Goal: Communication & Community: Answer question/provide support

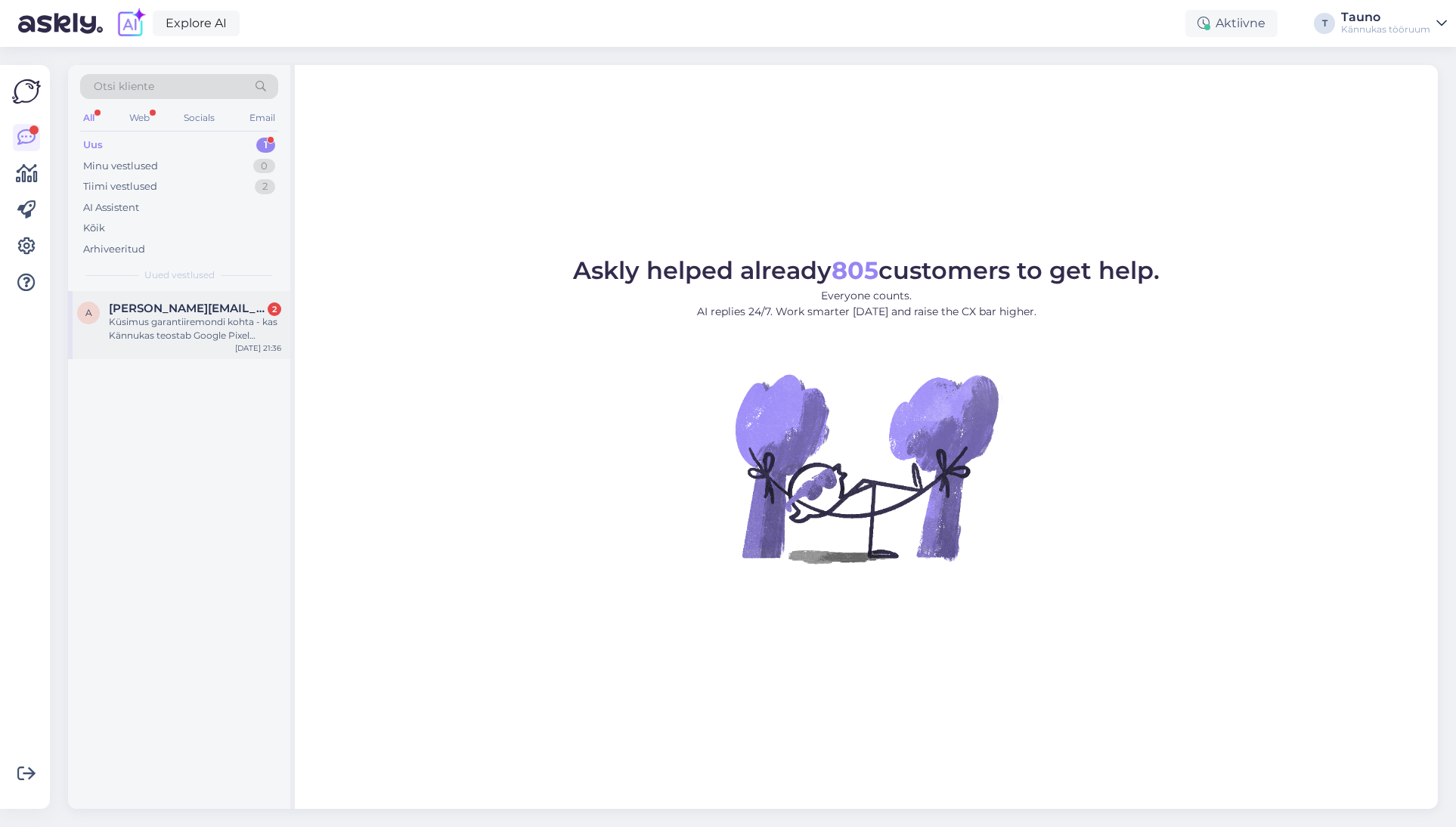
click at [176, 315] on div "Küsimus garantiiremondi kohta - kas Kännukas teostab Google Pixel telefonidele …" at bounding box center [194, 328] width 172 height 27
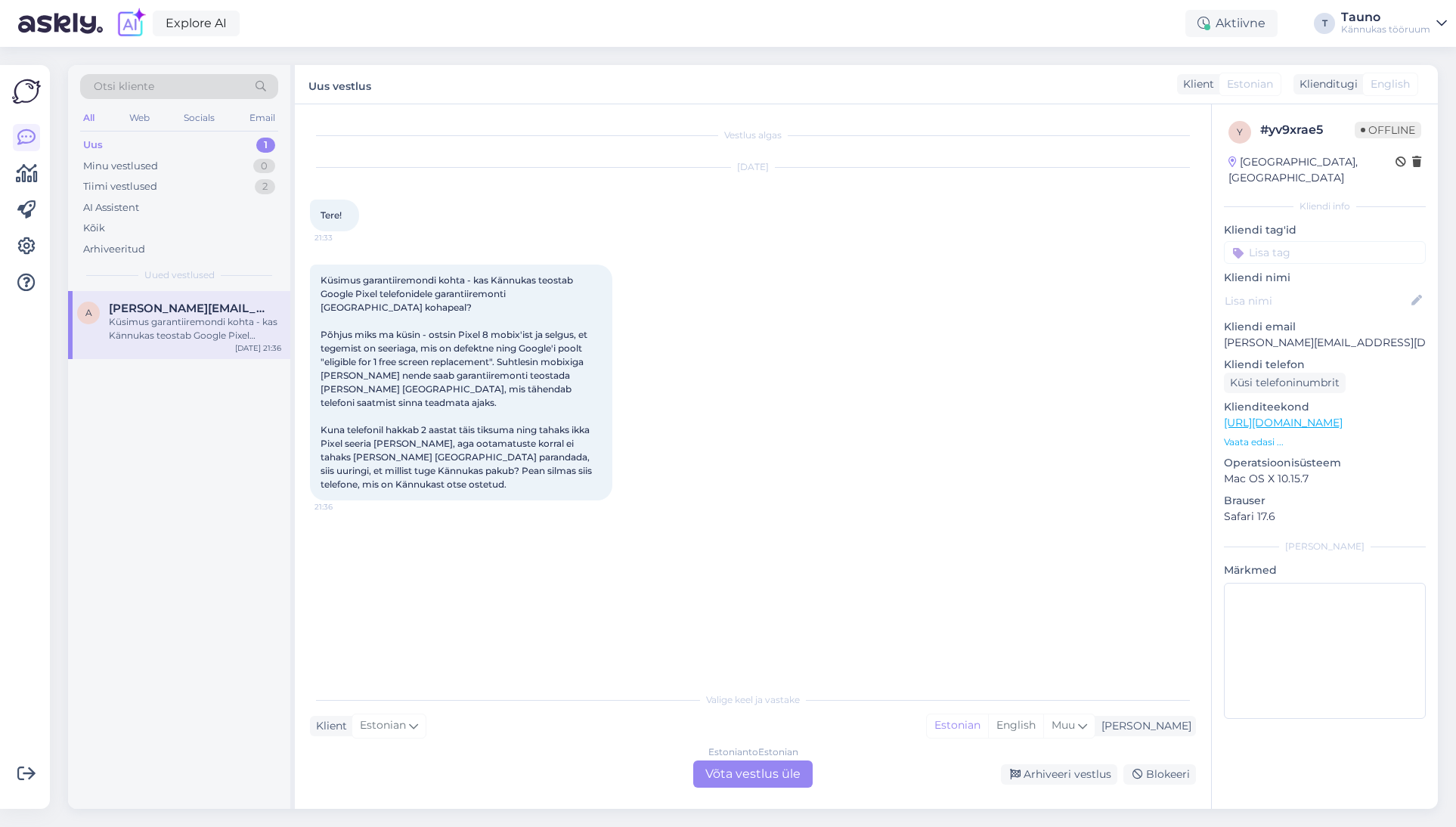
click at [760, 770] on div "Estonian to Estonian Võta vestlus üle" at bounding box center [753, 773] width 120 height 27
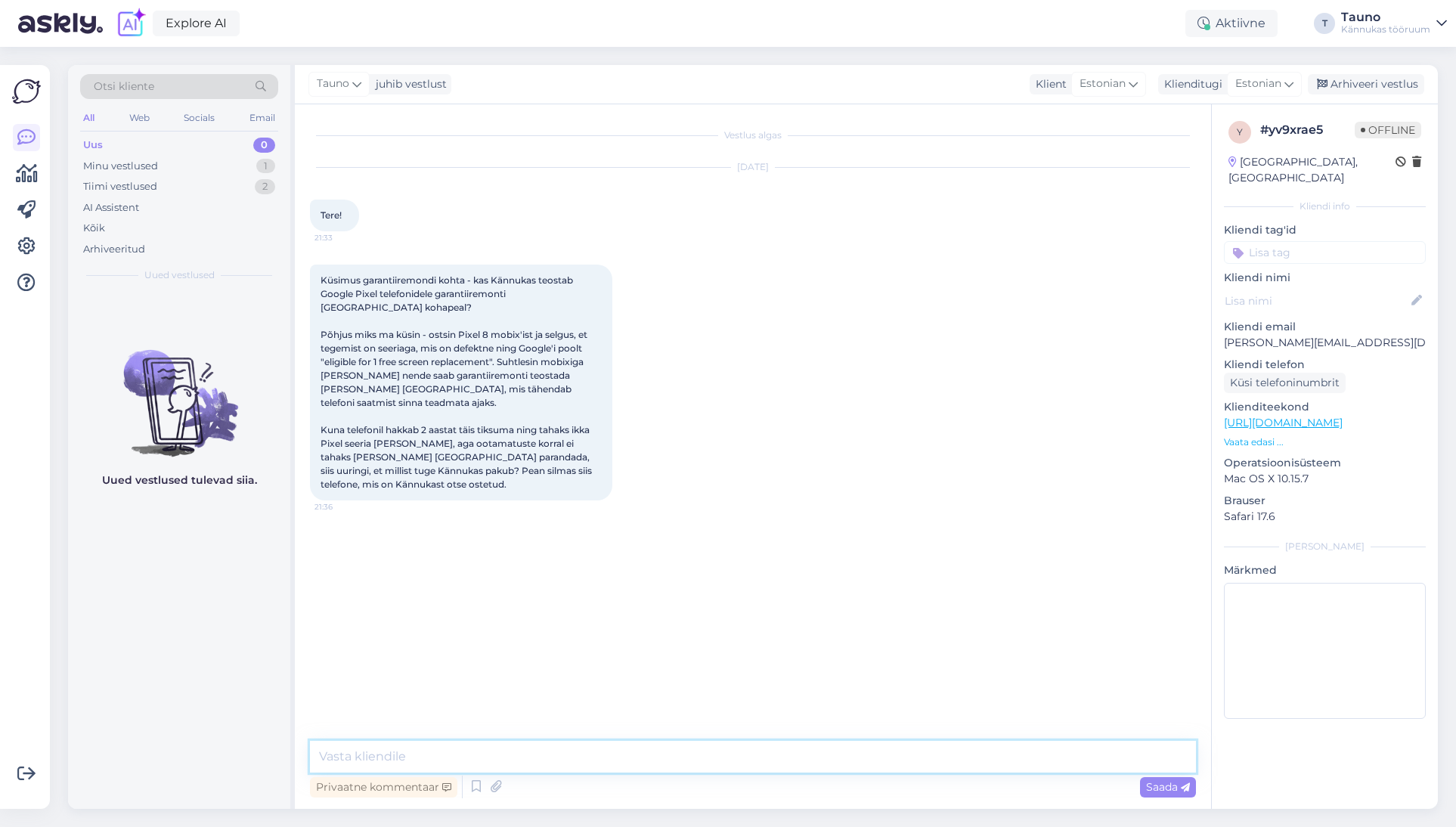
click at [408, 752] on textarea at bounding box center [752, 757] width 885 height 32
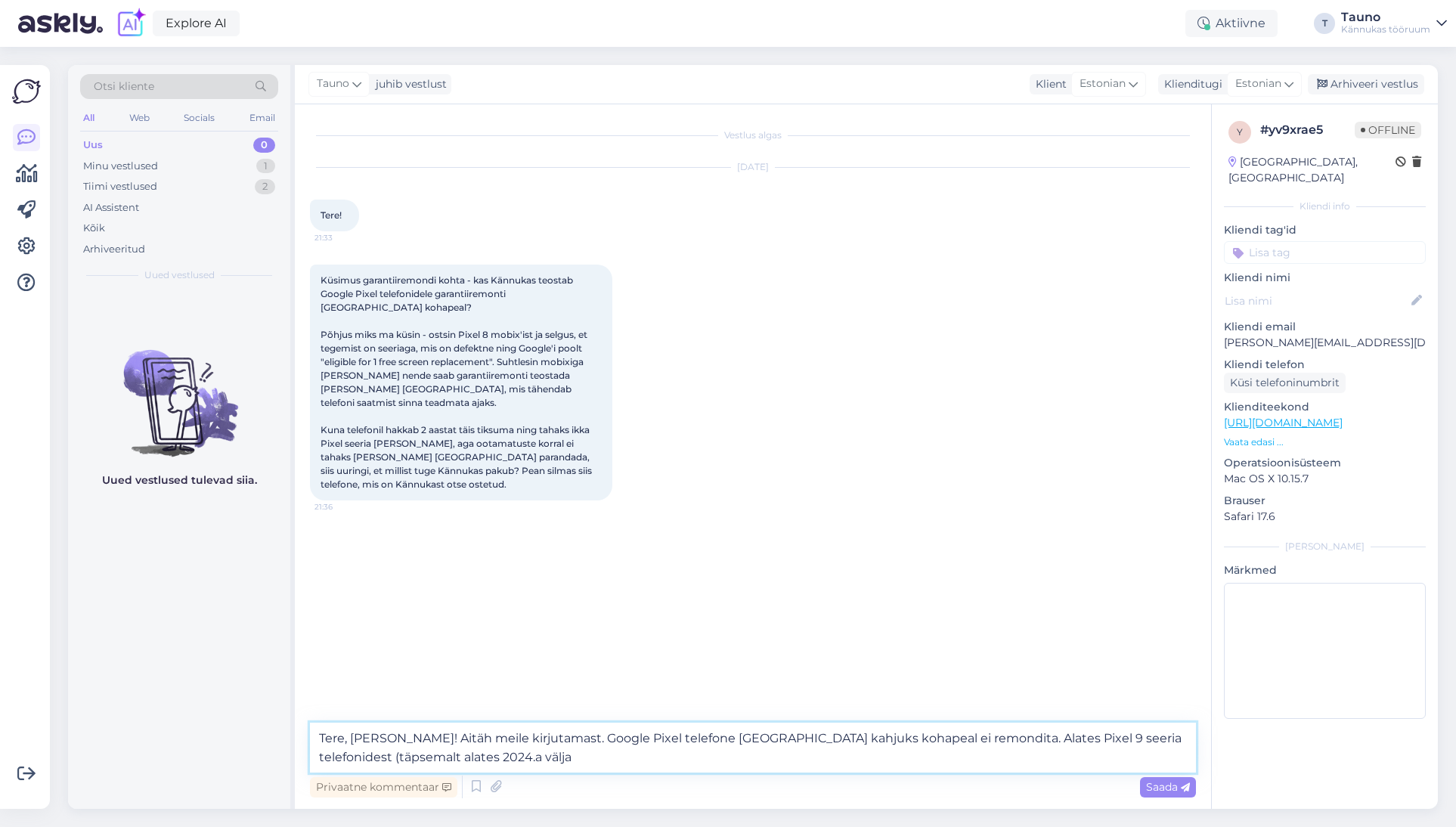
click at [834, 737] on textarea "Tere, [PERSON_NAME]! Aitäh meile kirjutamast. Google Pixel telefone [GEOGRAPHIC…" at bounding box center [752, 747] width 885 height 50
click at [511, 757] on textarea "Tere, [PERSON_NAME]! Aitäh meile kirjutamast. Google Pixel telefone [GEOGRAPHIC…" at bounding box center [752, 747] width 885 height 50
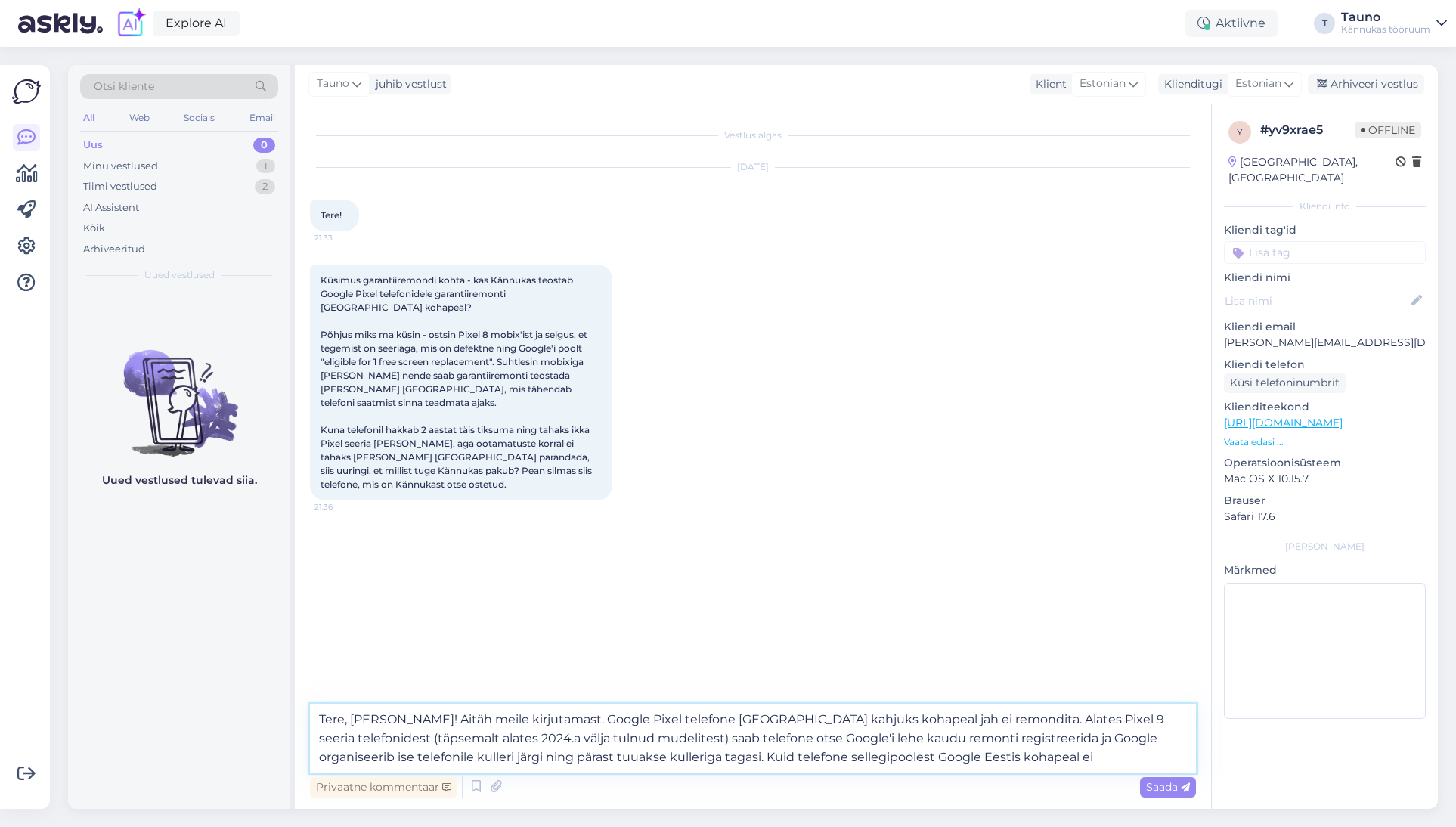
drag, startPoint x: 678, startPoint y: 714, endPoint x: 687, endPoint y: 726, distance: 15.0
click at [678, 714] on textarea "Tere, [PERSON_NAME]! Aitäh meile kirjutamast. Google Pixel telefone [GEOGRAPHIC…" at bounding box center [752, 737] width 885 height 69
click at [876, 715] on textarea "Tere, [PERSON_NAME]! Aitäh meile kirjutamast. Google Pixel telefonidele [GEOGRA…" at bounding box center [752, 737] width 885 height 69
click at [1029, 720] on textarea "Tere, [PERSON_NAME]! Aitäh meile kirjutamast. Google Pixel telefonidele [GEOGRA…" at bounding box center [752, 737] width 885 height 69
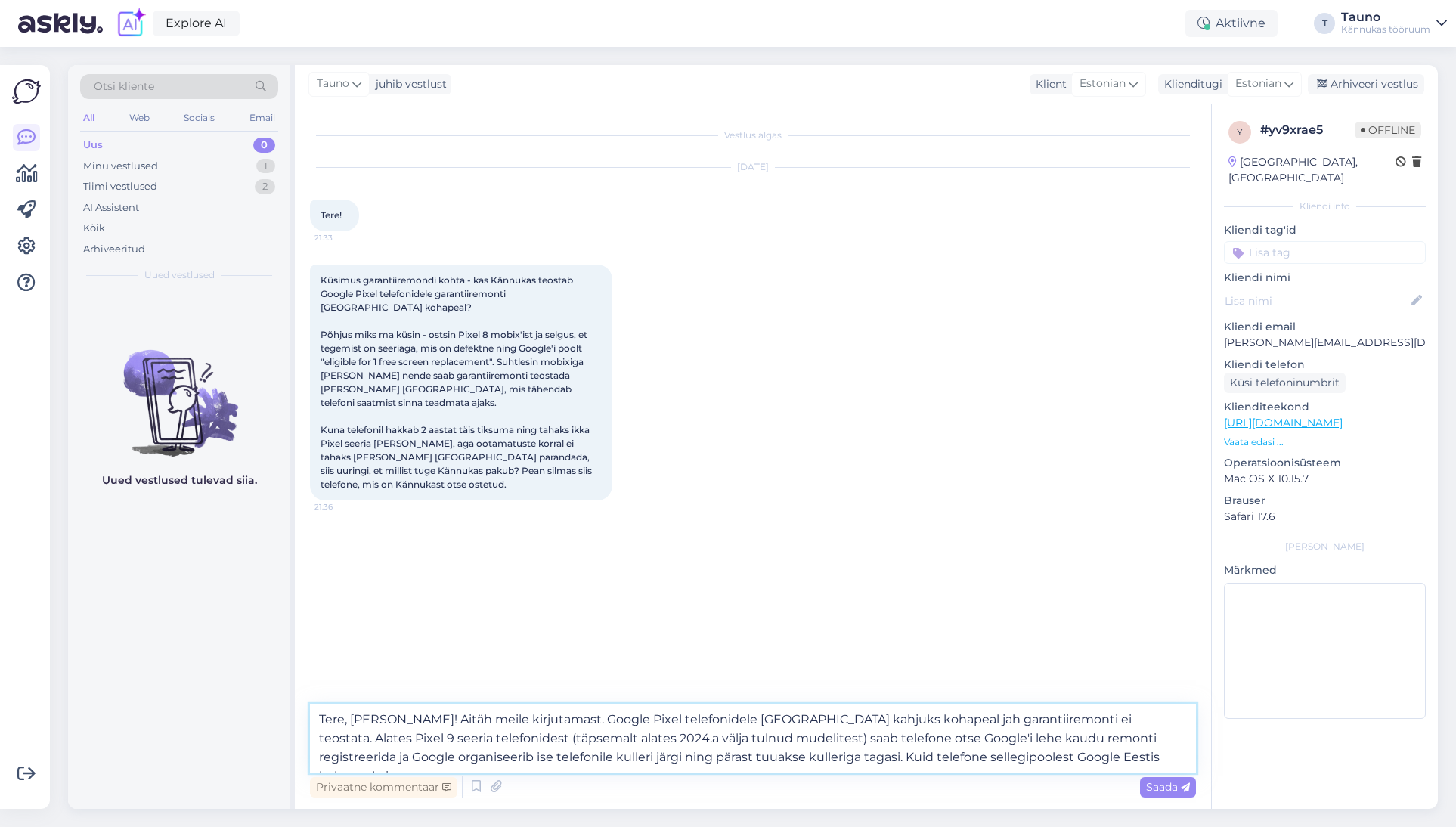
drag, startPoint x: 926, startPoint y: 735, endPoint x: 935, endPoint y: 767, distance: 33.2
click at [926, 736] on textarea "Tere, [PERSON_NAME]! Aitäh meile kirjutamast. Google Pixel telefonidele [GEOGRA…" at bounding box center [752, 737] width 885 height 69
click at [1103, 754] on textarea "Tere, [PERSON_NAME]! Aitäh meile kirjutamast. Google Pixel telefonidele [GEOGRA…" at bounding box center [752, 737] width 885 height 69
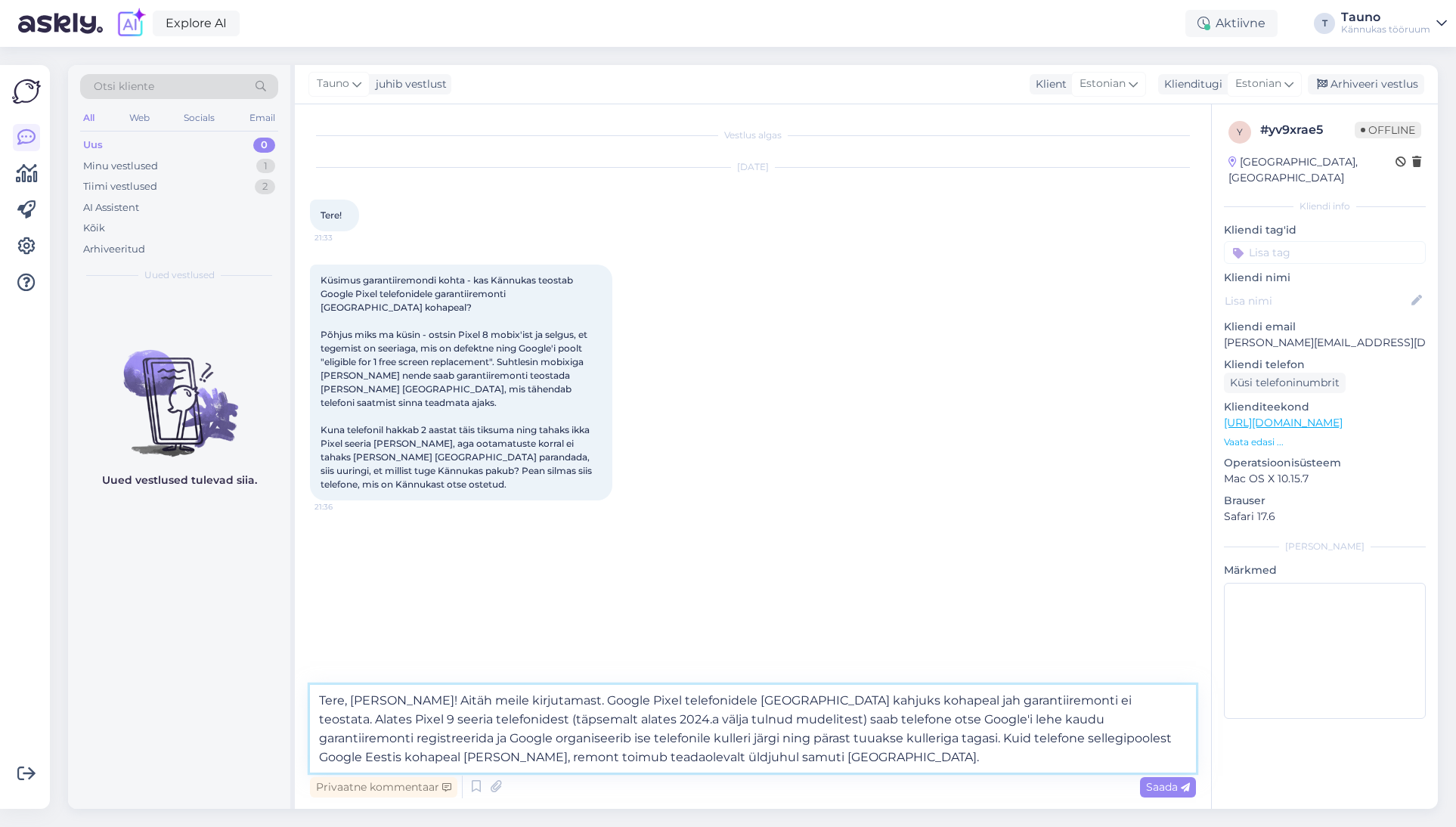
click at [418, 751] on textarea "Tere, [PERSON_NAME]! Aitäh meile kirjutamast. Google Pixel telefonidele [GEOGRA…" at bounding box center [752, 729] width 885 height 88
click at [378, 753] on textarea "Tere, [PERSON_NAME]! Aitäh meile kirjutamast. Google Pixel telefonidele [GEOGRA…" at bounding box center [752, 729] width 885 height 88
click at [551, 756] on textarea "Tere, [PERSON_NAME]! Aitäh meile kirjutamast. Google Pixel telefonidele [GEOGRA…" at bounding box center [752, 729] width 885 height 88
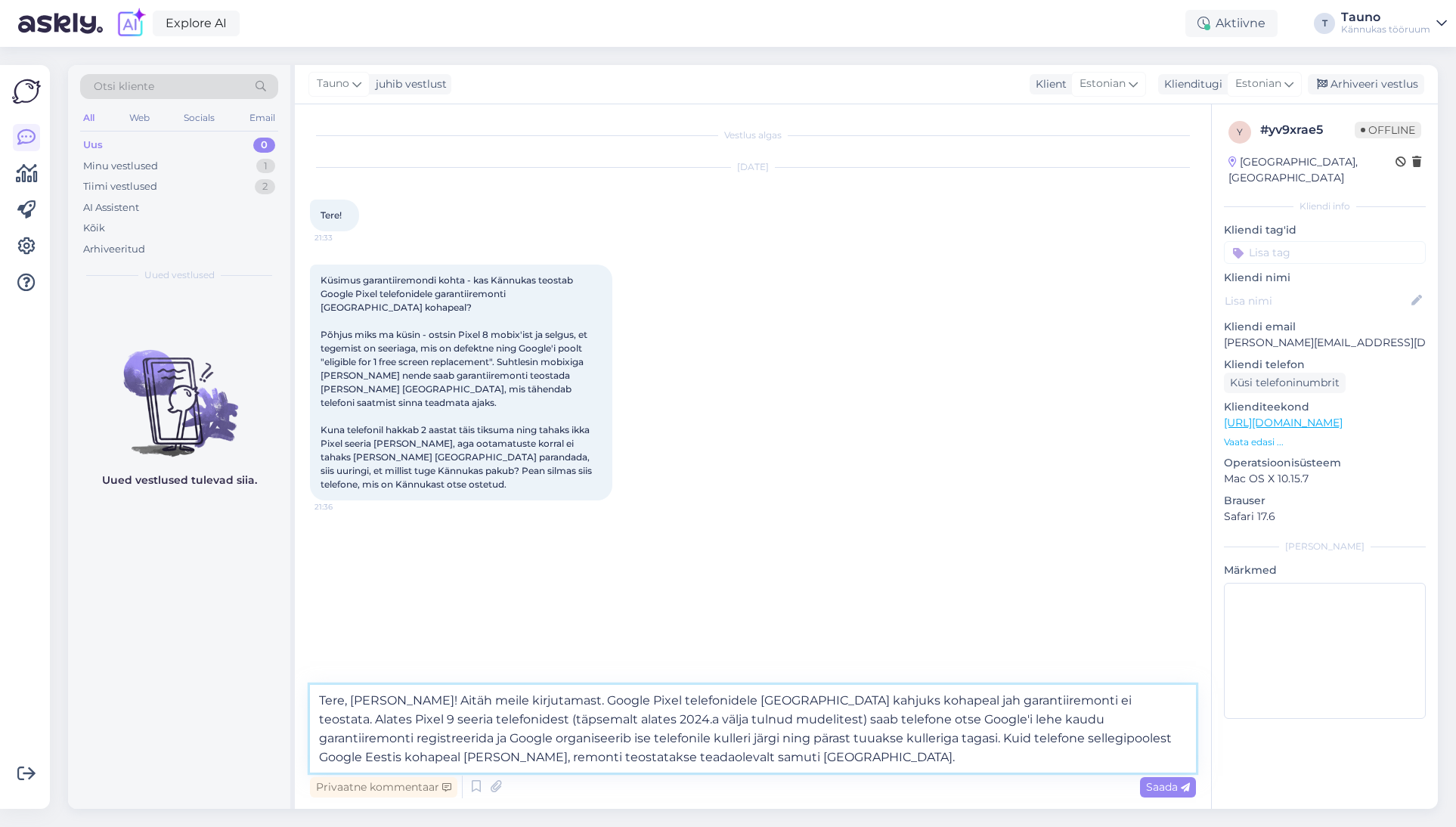
click at [651, 757] on textarea "Tere, [PERSON_NAME]! Aitäh meile kirjutamast. Google Pixel telefonidele [GEOGRA…" at bounding box center [752, 729] width 885 height 88
click at [719, 759] on textarea "Tere, [PERSON_NAME]! Aitäh meile kirjutamast. Google Pixel telefonidele [GEOGRA…" at bounding box center [752, 729] width 885 height 88
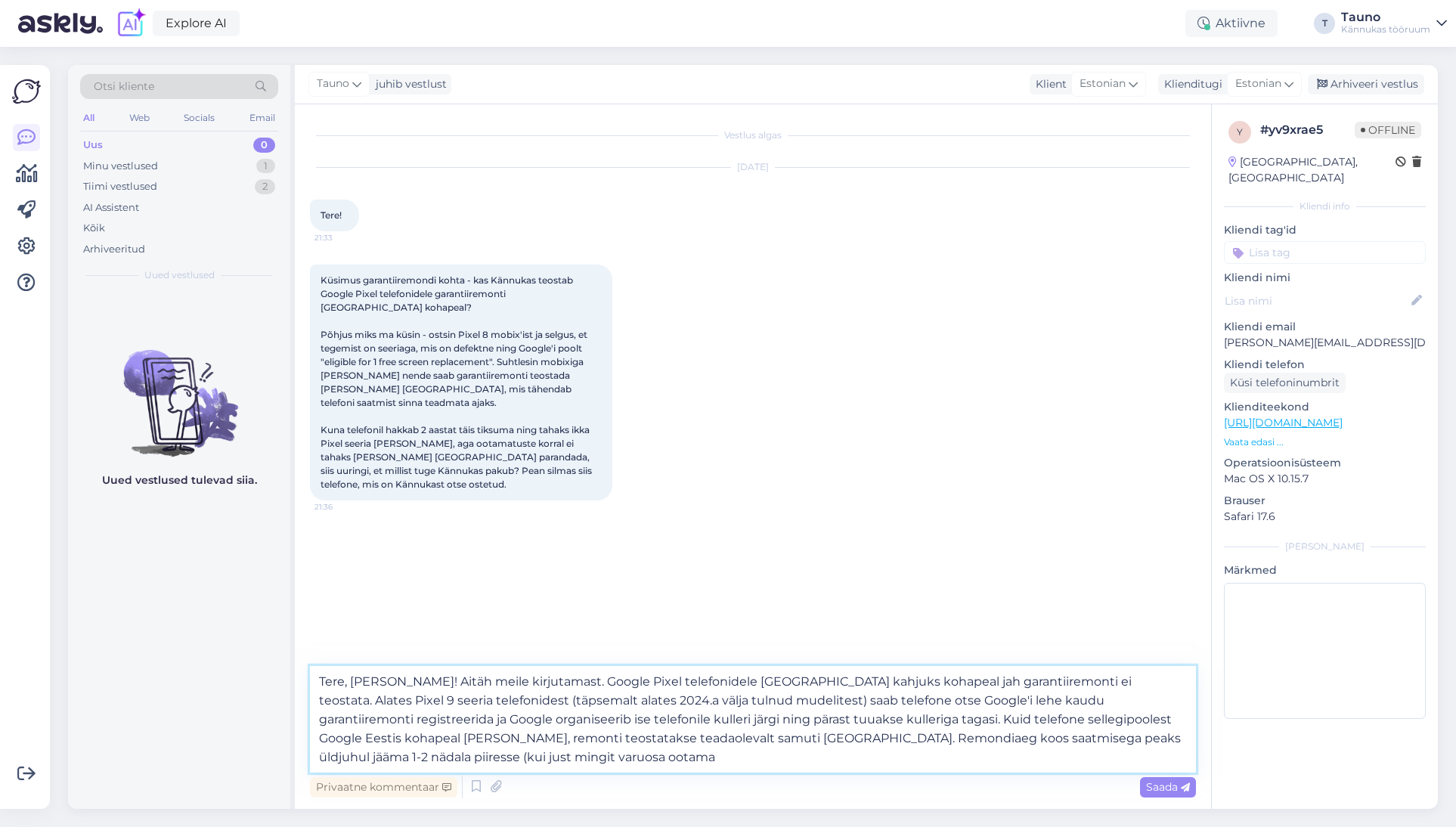
click at [454, 763] on textarea "Tere, [PERSON_NAME]! Aitäh meile kirjutamast. Google Pixel telefonidele [GEOGRA…" at bounding box center [752, 719] width 885 height 107
drag, startPoint x: 1120, startPoint y: 735, endPoint x: 1120, endPoint y: 744, distance: 9.0
click at [1120, 735] on textarea "Tere, [PERSON_NAME]! Aitäh meile kirjutamast. Google Pixel telefonidele [GEOGRA…" at bounding box center [752, 719] width 885 height 107
click at [505, 757] on textarea "Tere, [PERSON_NAME]! Aitäh meile kirjutamast. Google Pixel telefonidele [GEOGRA…" at bounding box center [752, 719] width 885 height 107
click at [866, 688] on textarea "Tere, [PERSON_NAME]! Aitäh meile kirjutamast. Google Pixel telefonidele [GEOGRA…" at bounding box center [752, 719] width 885 height 107
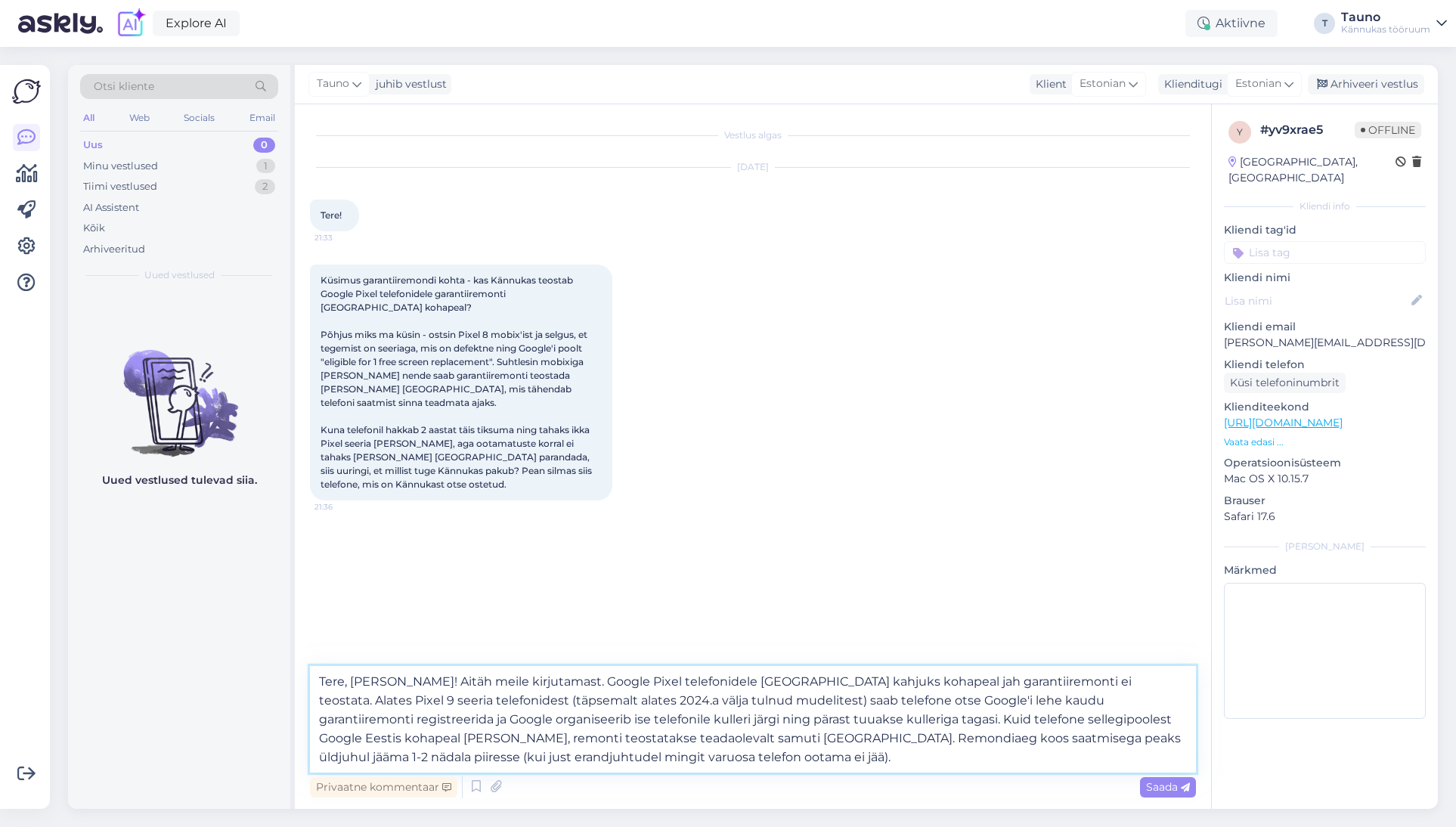
click at [866, 688] on textarea "Tere, [PERSON_NAME]! Aitäh meile kirjutamast. Google Pixel telefonidele [GEOGRA…" at bounding box center [752, 719] width 885 height 107
click at [1020, 683] on textarea "Tere, [PERSON_NAME]! Aitäh meile kirjutamast. Google Pixel telefonidele [GEOGRA…" at bounding box center [752, 719] width 885 height 107
click at [1061, 718] on textarea "Tere, [PERSON_NAME]! Aitäh meile kirjutamast. Google Pixel telefonidele [GEOGRA…" at bounding box center [752, 719] width 885 height 107
click at [375, 763] on textarea "Tere, [PERSON_NAME]! Aitäh meile kirjutamast. Google Pixel telefonidele [GEOGRA…" at bounding box center [752, 719] width 885 height 107
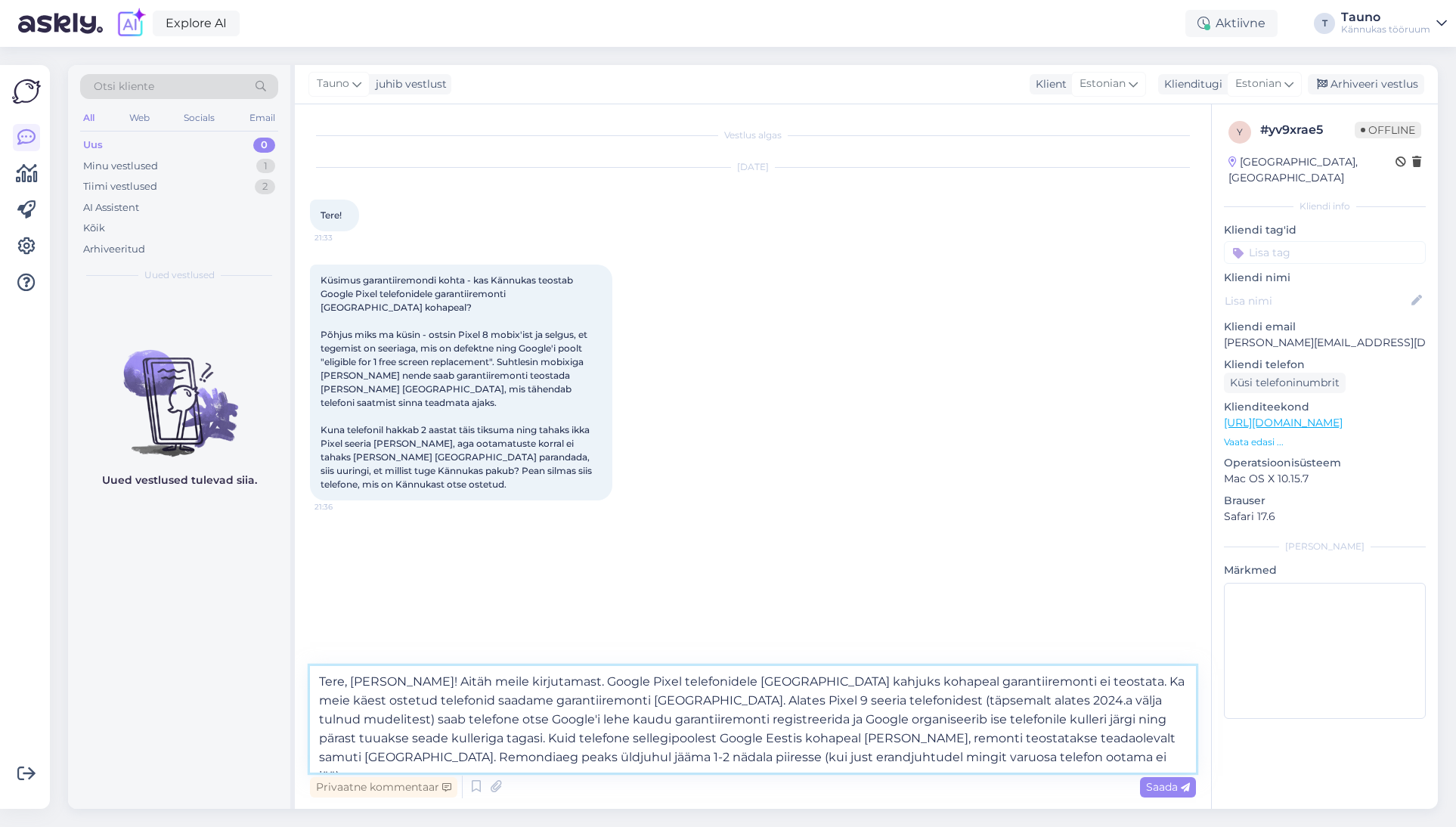
click at [904, 754] on textarea "Tere, [PERSON_NAME]! Aitäh meile kirjutamast. Google Pixel telefonidele [GEOGRA…" at bounding box center [752, 719] width 885 height 107
click at [514, 736] on textarea "Tere, [PERSON_NAME]! Aitäh meile kirjutamast. Google Pixel telefonidele [GEOGRA…" at bounding box center [752, 719] width 885 height 107
click at [1026, 761] on textarea "Tere, [PERSON_NAME]! Aitäh meile kirjutamast. Google Pixel telefonidele [GEOGRA…" at bounding box center [752, 719] width 885 height 107
click at [410, 681] on textarea "Tere, [PERSON_NAME]! Aitäh meile kirjutamast. Google Pixel telefonidele [GEOGRA…" at bounding box center [752, 719] width 885 height 107
click at [495, 699] on textarea "Tere, [PERSON_NAME]! Aitäh meile kirjutamast. Google Pixel telefonidele [GEOGRA…" at bounding box center [752, 710] width 885 height 126
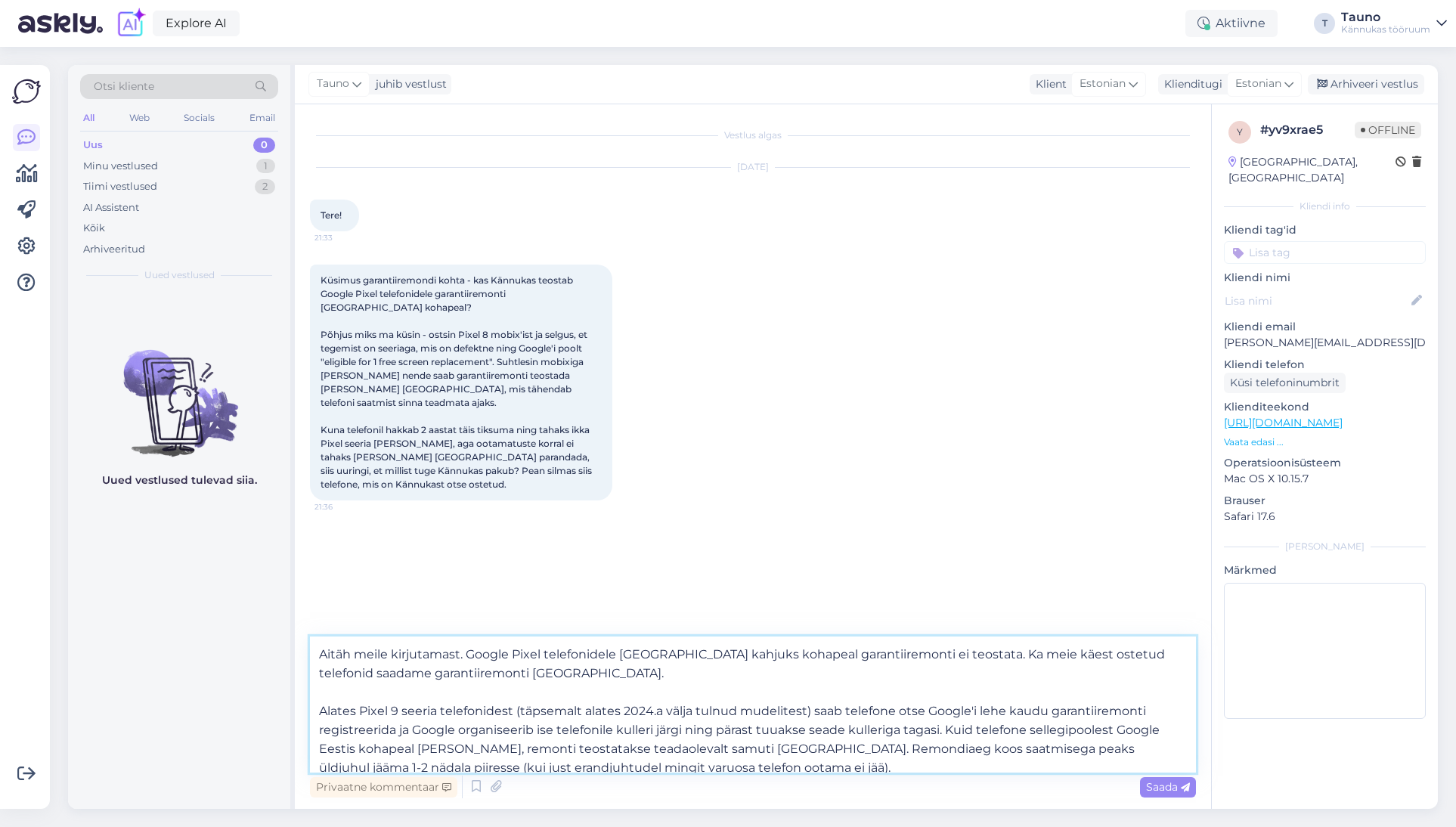
scroll to position [37, 0]
drag, startPoint x: 590, startPoint y: 667, endPoint x: 936, endPoint y: 654, distance: 346.2
click at [936, 654] on textarea "Tere, [PERSON_NAME]! Aitäh meile kirjutamast. Google Pixel telefonidele [GEOGRA…" at bounding box center [752, 704] width 885 height 137
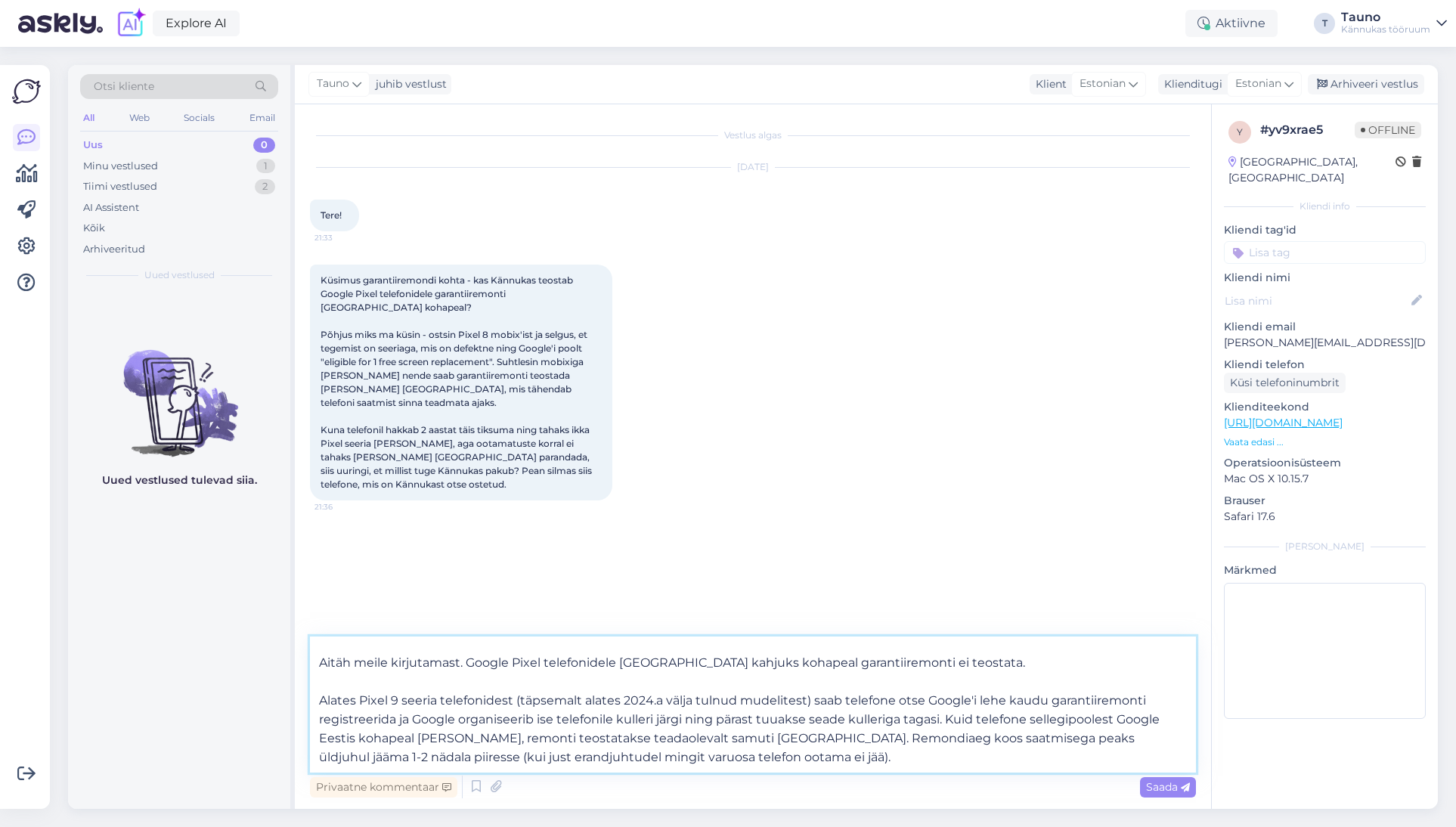
click at [845, 697] on textarea "Tere, [PERSON_NAME]! Aitäh meile kirjutamast. Google Pixel telefonidele [GEOGRA…" at bounding box center [752, 704] width 885 height 137
click at [1005, 697] on textarea "Tere, [PERSON_NAME]! Aitäh meile kirjutamast. Google Pixel telefonidele [GEOGRA…" at bounding box center [752, 704] width 885 height 137
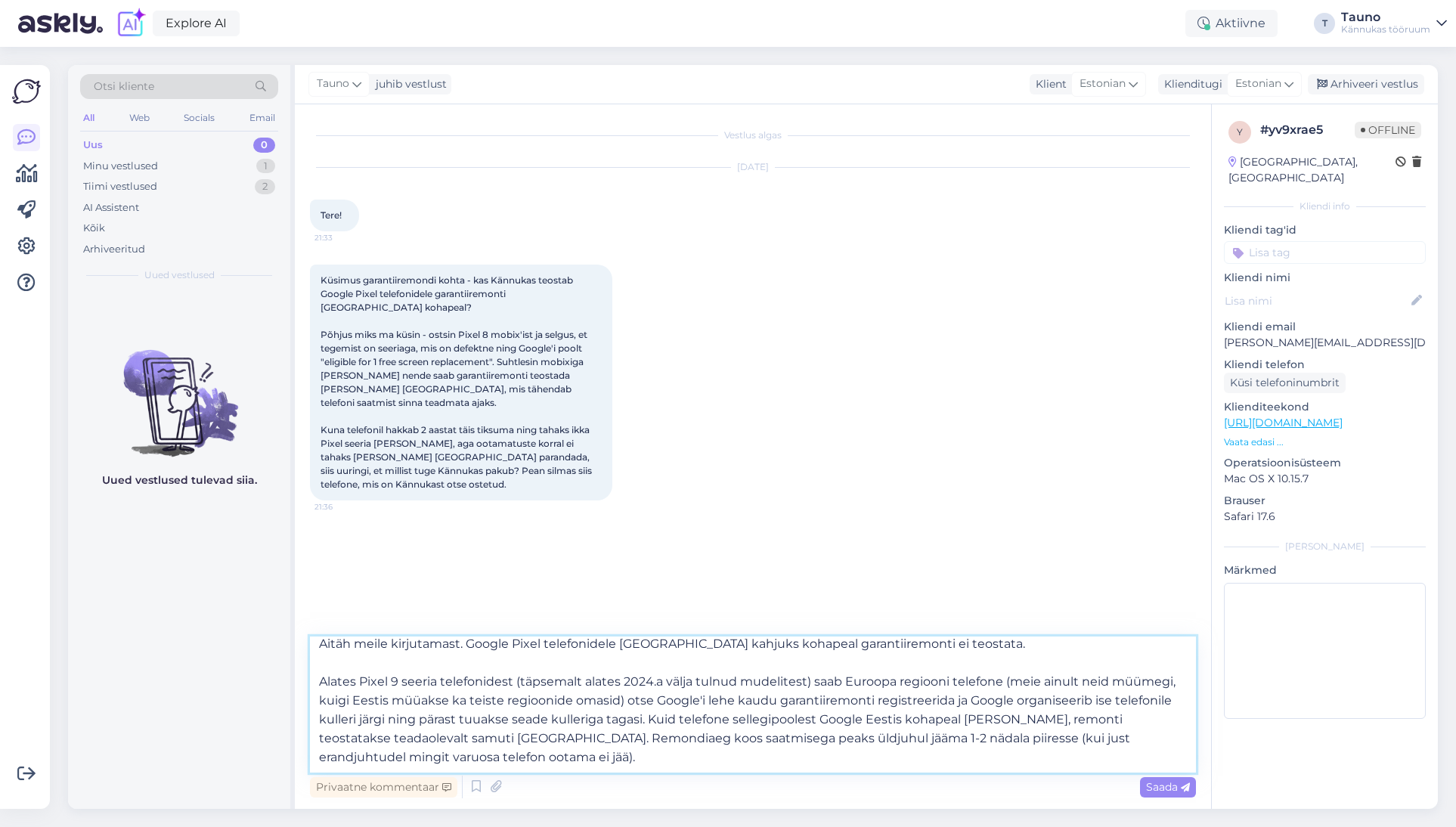
scroll to position [45, 0]
click at [509, 763] on textarea "Tere, [PERSON_NAME]! Aitäh meile kirjutamast. Google Pixel telefonidele [GEOGRA…" at bounding box center [752, 704] width 885 height 137
drag, startPoint x: 1171, startPoint y: 792, endPoint x: 688, endPoint y: 718, distance: 488.6
click at [688, 718] on div "Tere, [PERSON_NAME]! Aitäh meile kirjutamast. Google Pixel telefonidele [GEOGRA…" at bounding box center [752, 718] width 885 height 164
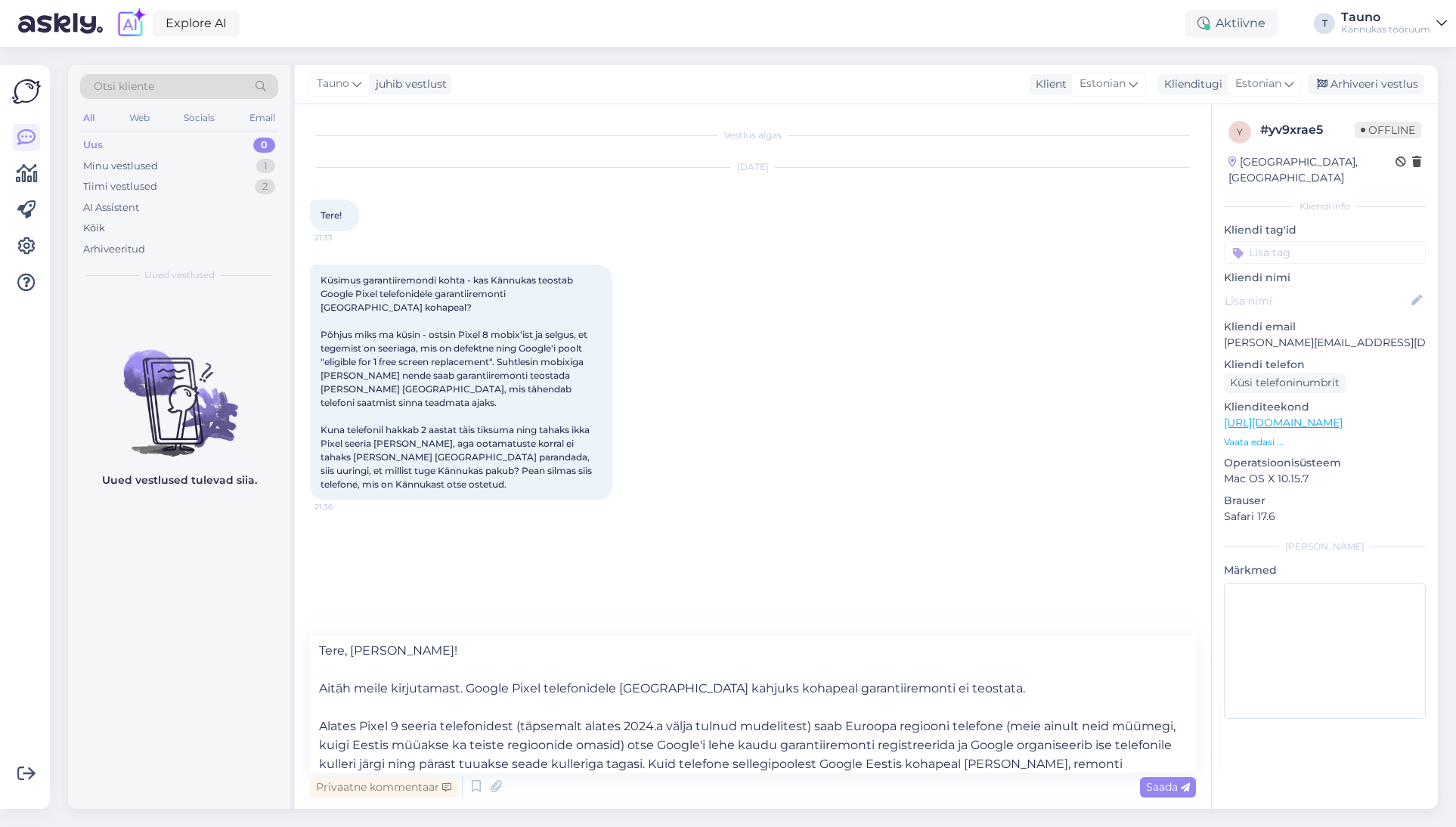
scroll to position [0, 0]
click at [948, 692] on textarea "Tere, [PERSON_NAME]! Aitäh meile kirjutamast. Google Pixel telefonidele [GEOGRA…" at bounding box center [752, 704] width 885 height 137
click at [945, 689] on textarea "Tere, [PERSON_NAME]! Aitäh meile kirjutamast. Google Pixel telefonidele [GEOGRA…" at bounding box center [752, 704] width 885 height 137
click at [1073, 687] on textarea "Tere, [PERSON_NAME]! Aitäh meile kirjutamast. Google Pixel telefonidele [GEOGRA…" at bounding box center [752, 704] width 885 height 137
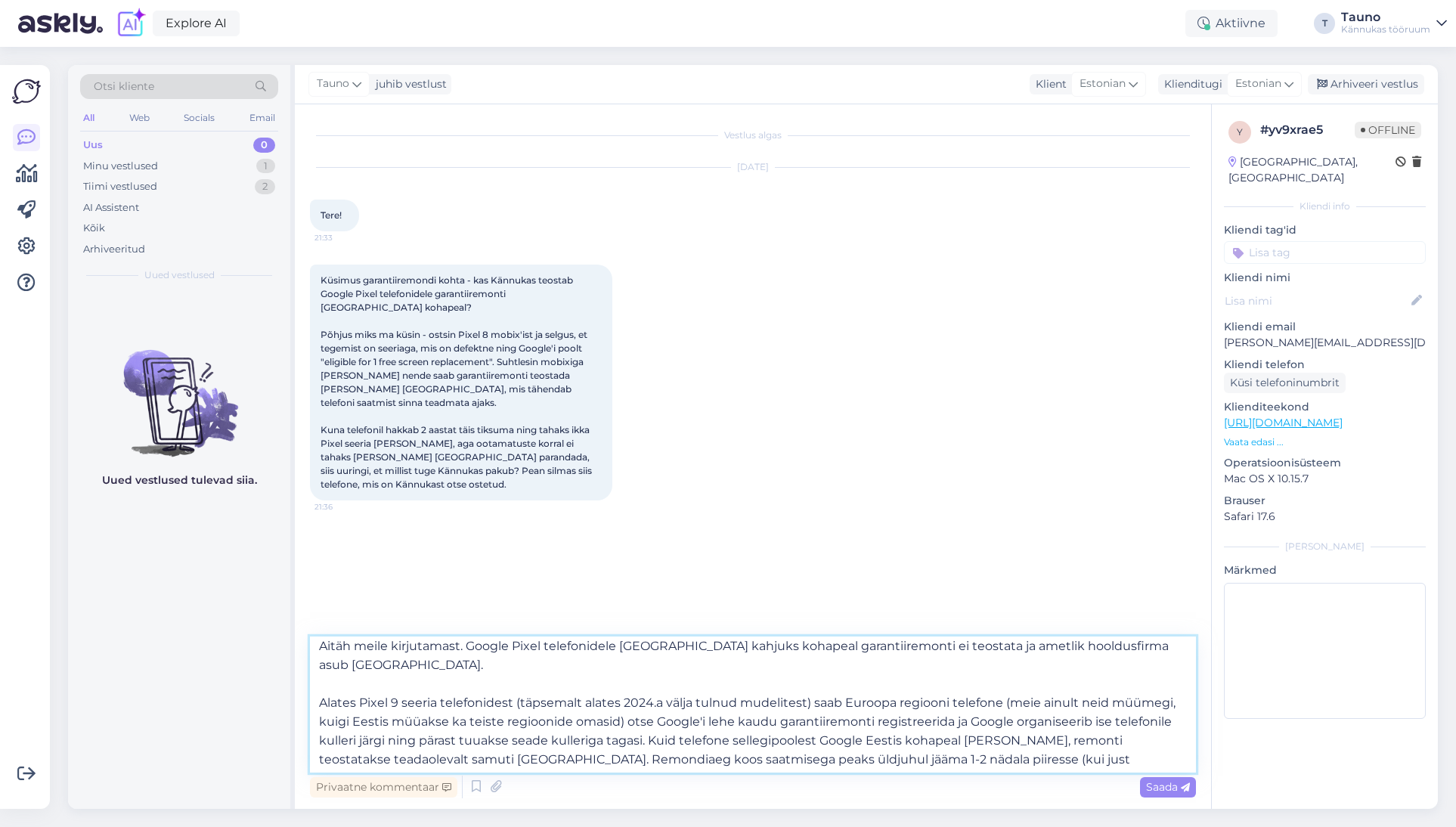
scroll to position [46, 0]
click at [541, 751] on textarea "Tere, [PERSON_NAME]! Aitäh meile kirjutamast. Google Pixel telefonidele [GEOGRA…" at bounding box center [752, 704] width 885 height 137
type textarea "Tere, [PERSON_NAME]! Aitäh meile kirjutamast. Google Pixel telefonidele [GEOGRA…"
click at [1164, 784] on span "Saada" at bounding box center [1167, 787] width 44 height 14
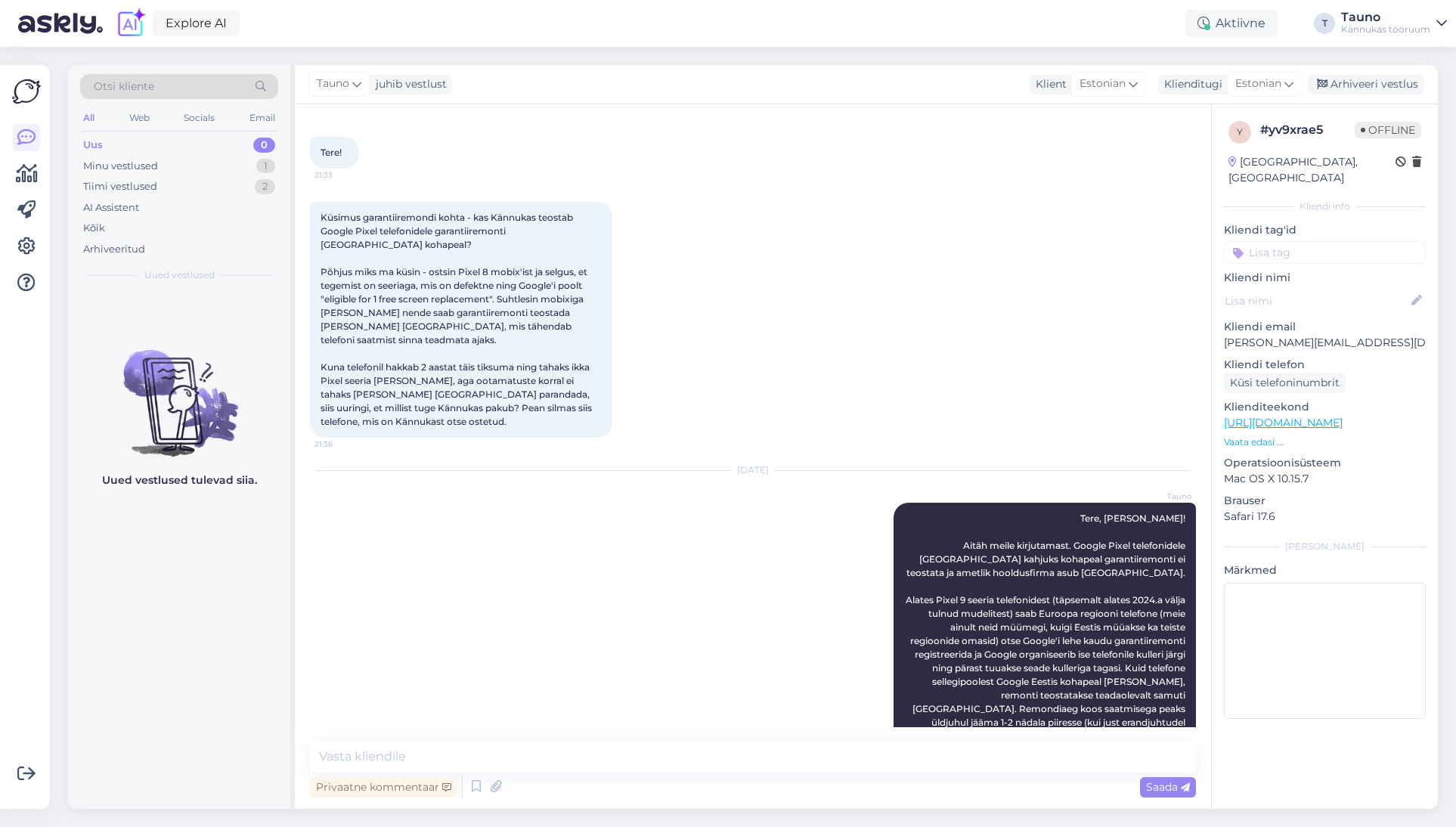
scroll to position [0, 0]
